Goal: Use online tool/utility: Utilize a website feature to perform a specific function

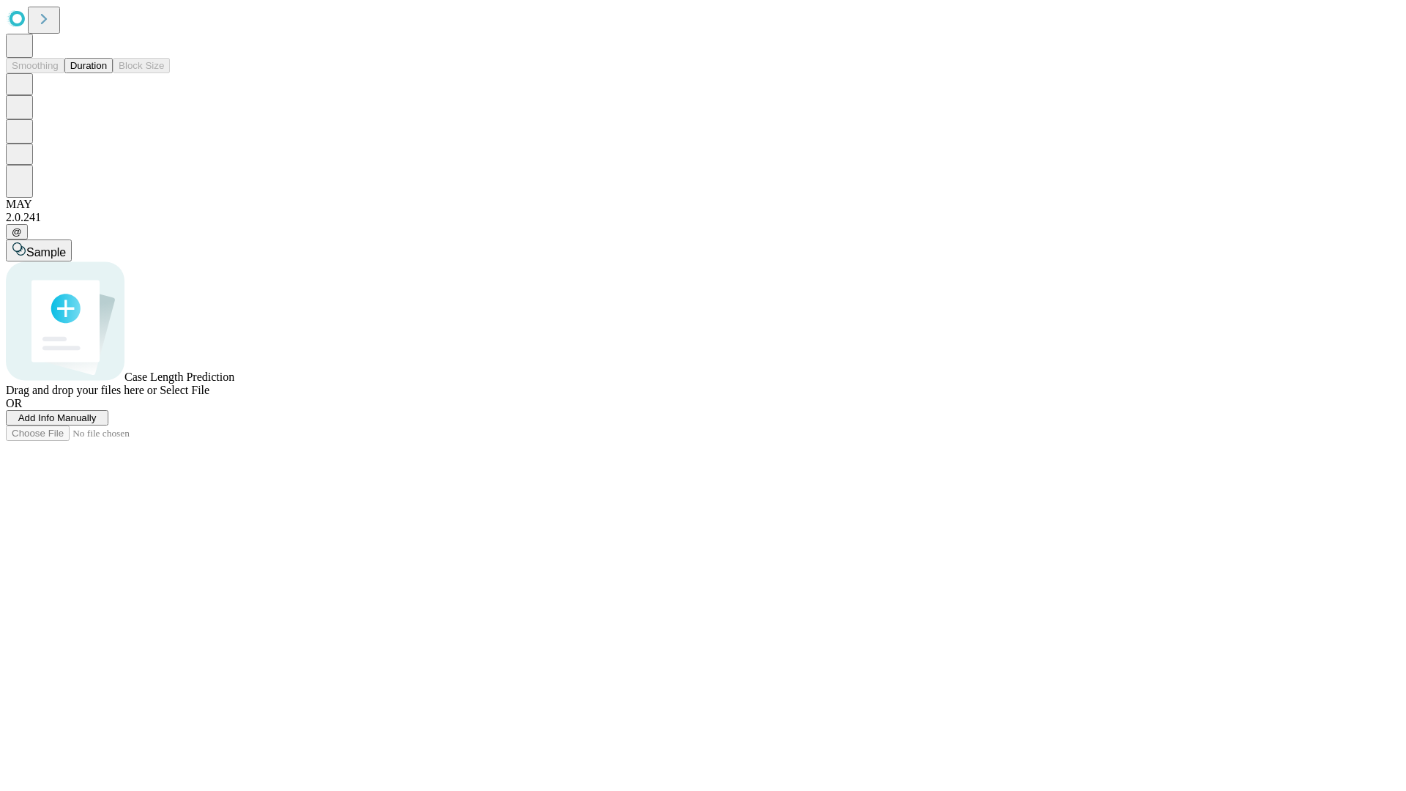
click at [107, 73] on button "Duration" at bounding box center [88, 65] width 48 height 15
click at [66, 246] on span "Sample" at bounding box center [46, 252] width 40 height 12
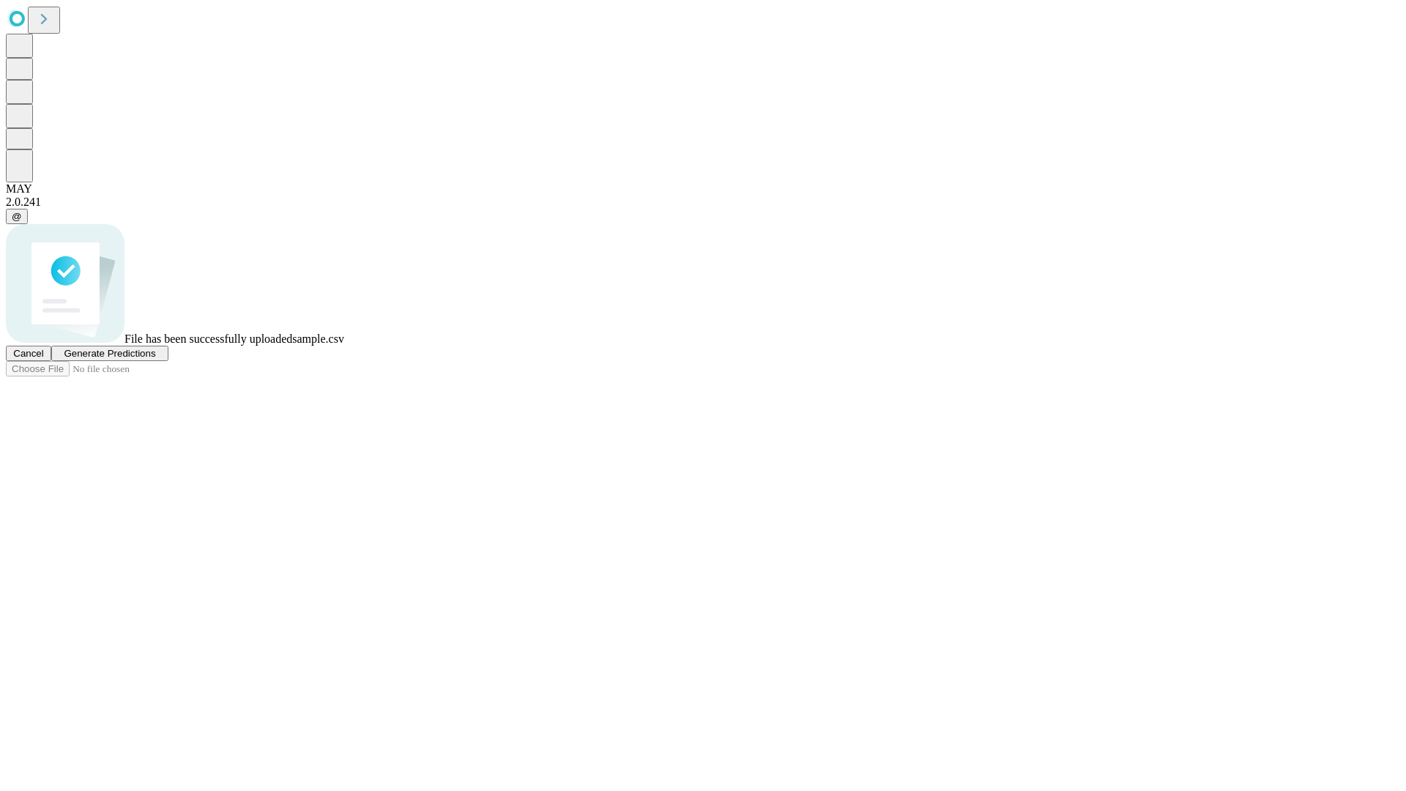
click at [155, 359] on span "Generate Predictions" at bounding box center [110, 353] width 92 height 11
